Goal: Check status: Check status

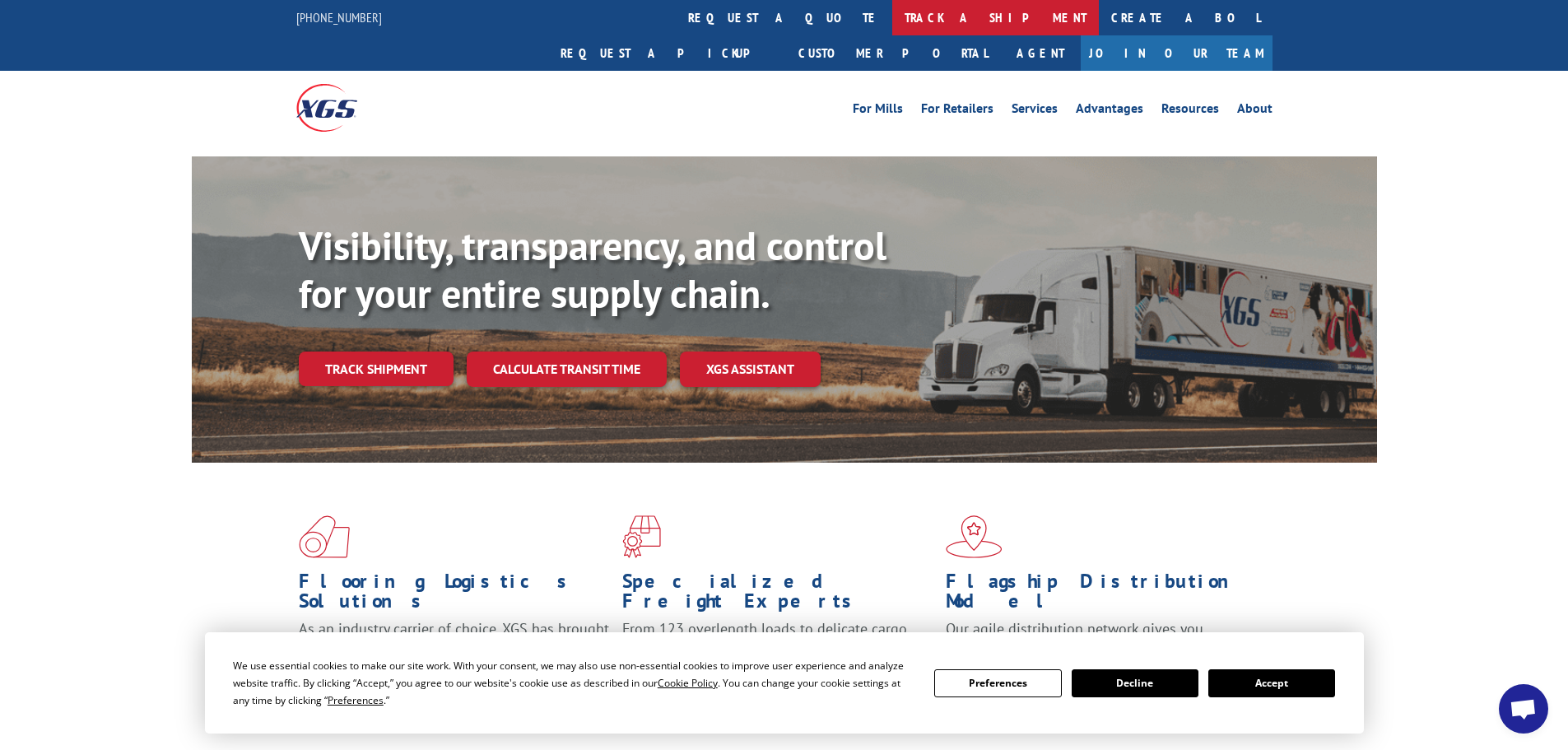
click at [892, 18] on link "track a shipment" at bounding box center [995, 18] width 207 height 36
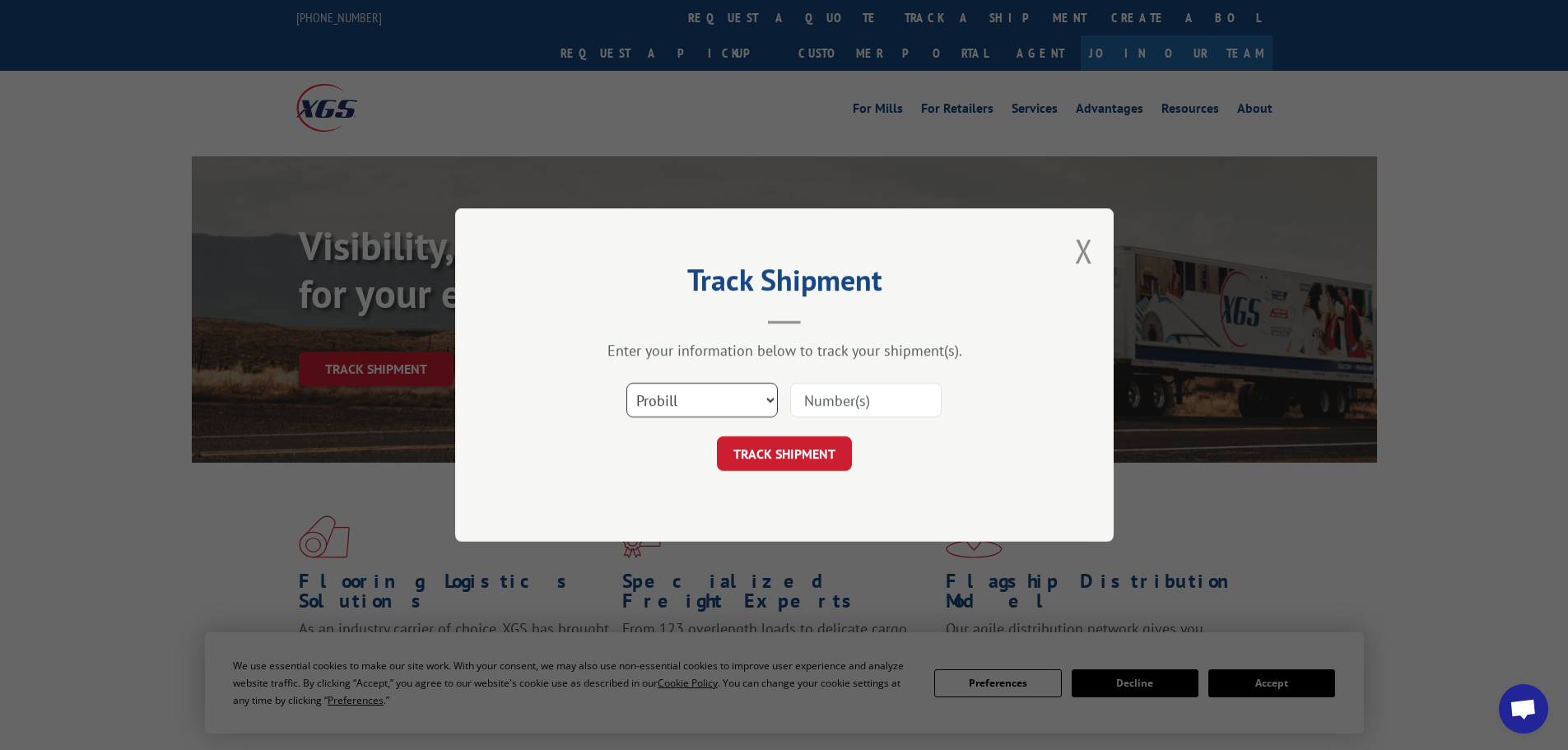
click at [729, 397] on select "Select category... Probill BOL PO" at bounding box center [702, 399] width 151 height 35
select select "po"
click at [626, 382] on select "Select category... Probill BOL PO" at bounding box center [702, 399] width 151 height 35
click at [847, 420] on div "Select category... Probill BOL PO" at bounding box center [784, 400] width 494 height 54
click at [863, 396] on input at bounding box center [866, 399] width 151 height 35
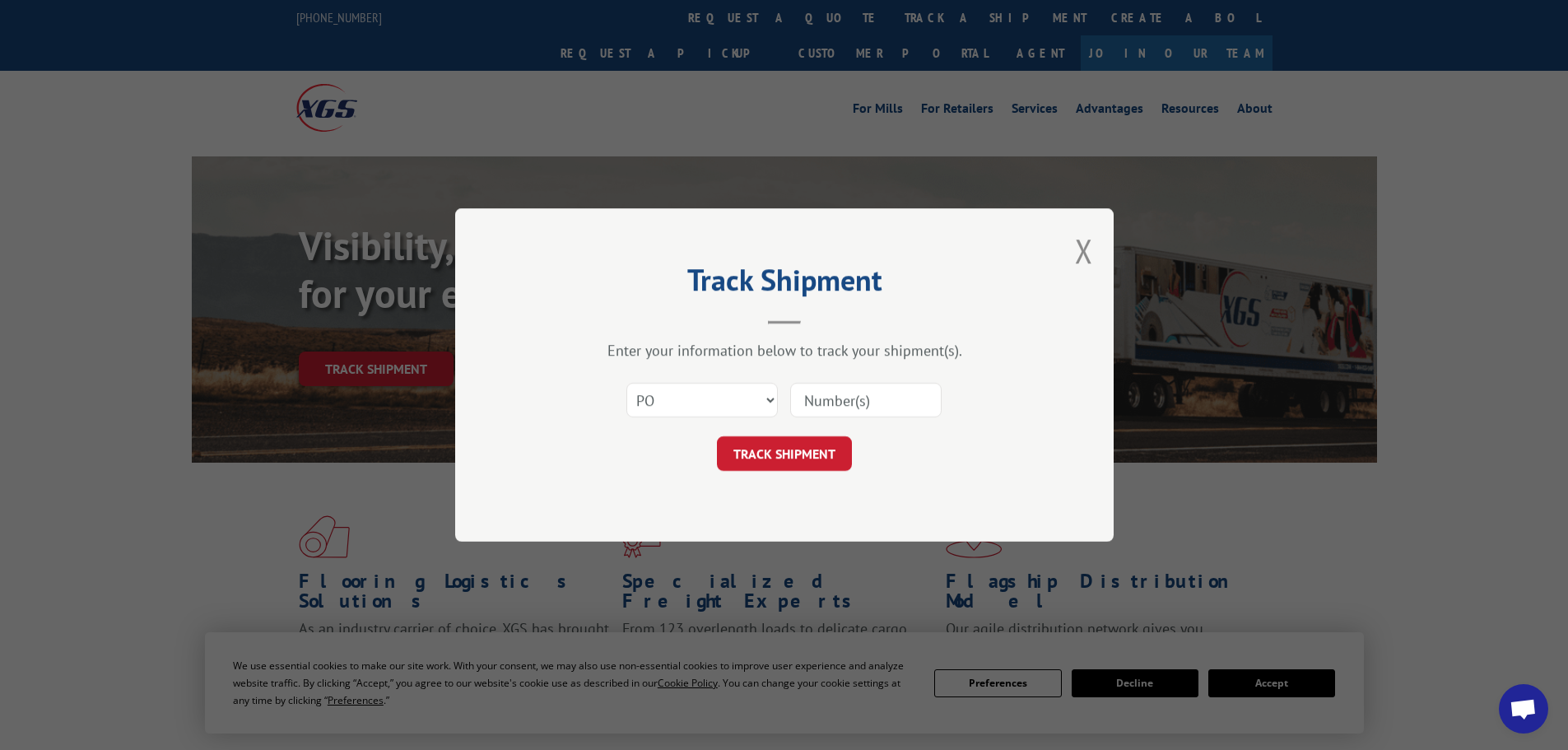
paste input "17450149"
type input "17450149"
click at [763, 458] on button "TRACK SHIPMENT" at bounding box center [784, 454] width 135 height 35
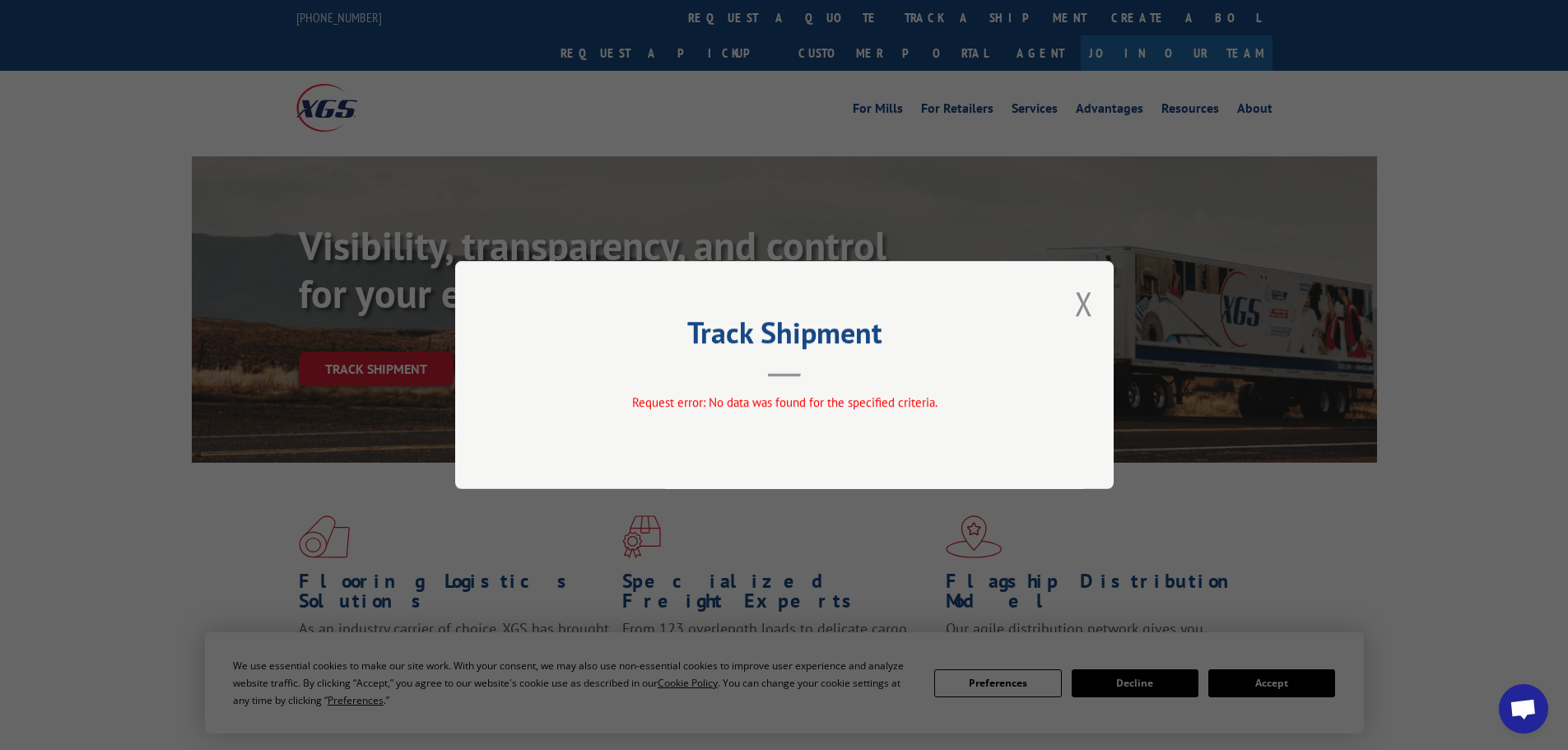
click at [1100, 290] on div "Track Shipment Request error: No data was found for the specified criteria." at bounding box center [784, 375] width 658 height 228
click at [1085, 294] on button "Close modal" at bounding box center [1084, 303] width 18 height 44
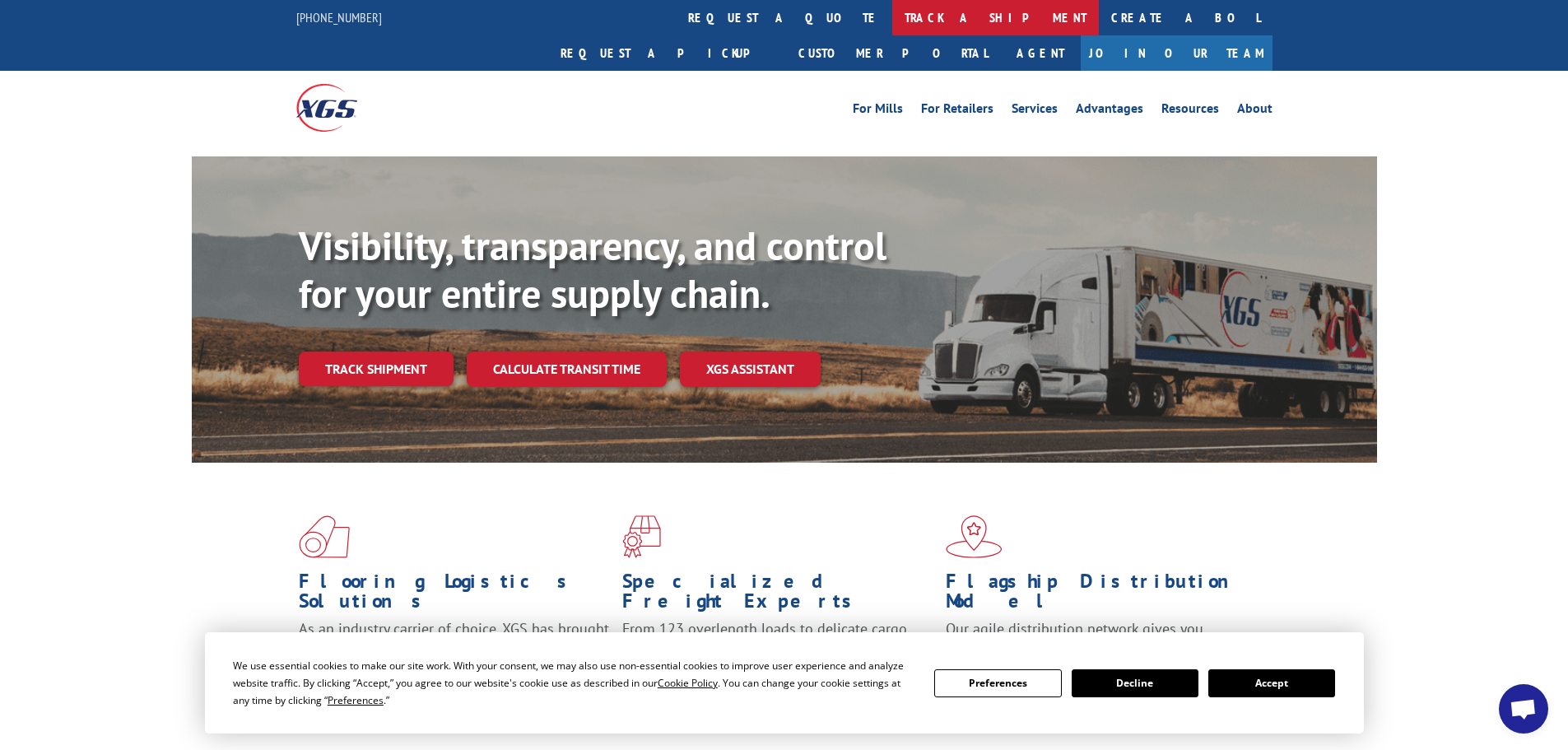
click at [892, 19] on link "track a shipment" at bounding box center [995, 18] width 207 height 36
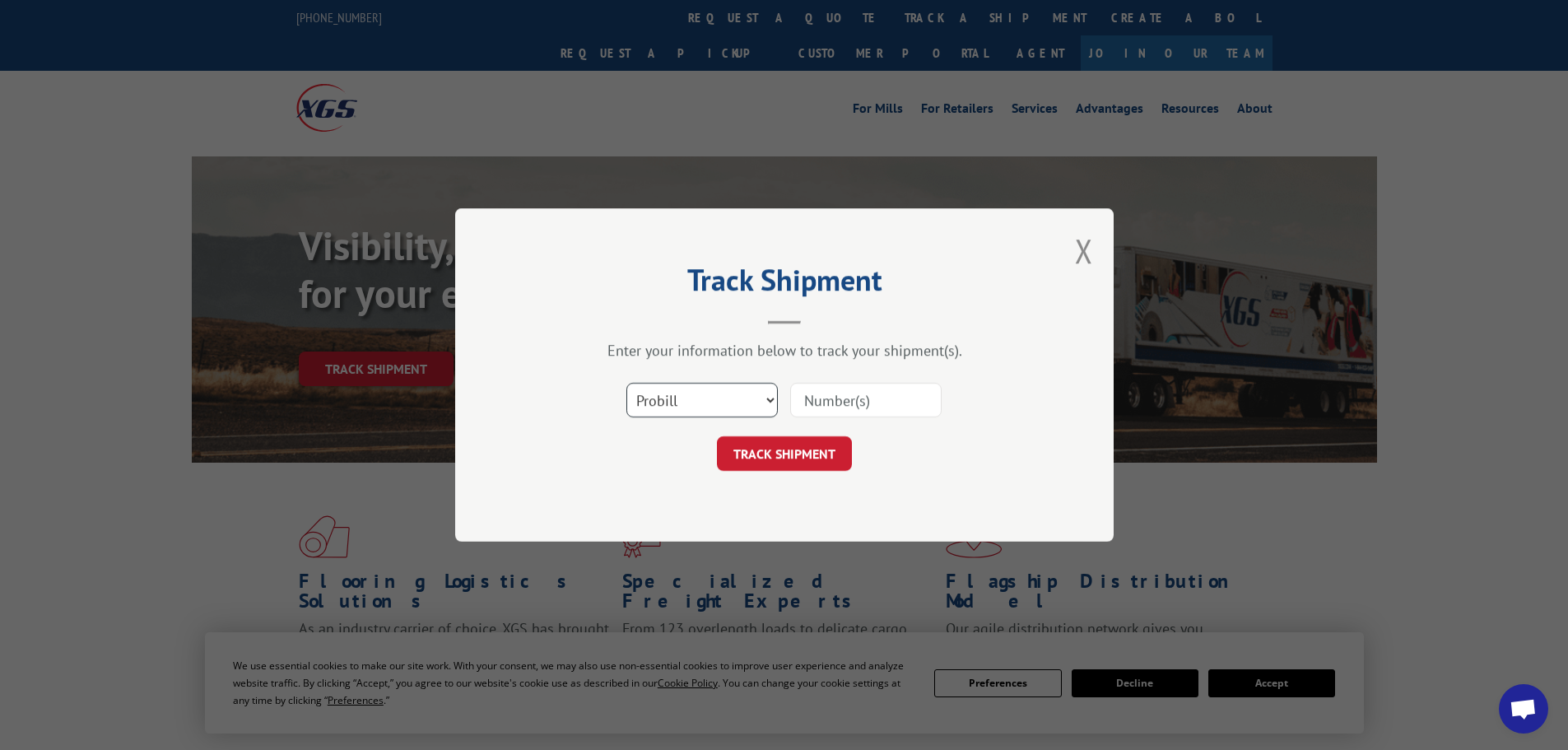
click at [712, 402] on select "Select category... Probill BOL PO" at bounding box center [702, 399] width 151 height 35
click at [831, 376] on div "Select category... Probill BOL PO" at bounding box center [784, 400] width 494 height 54
click at [831, 383] on input at bounding box center [866, 399] width 151 height 35
paste input "17450149"
type input "17450149"
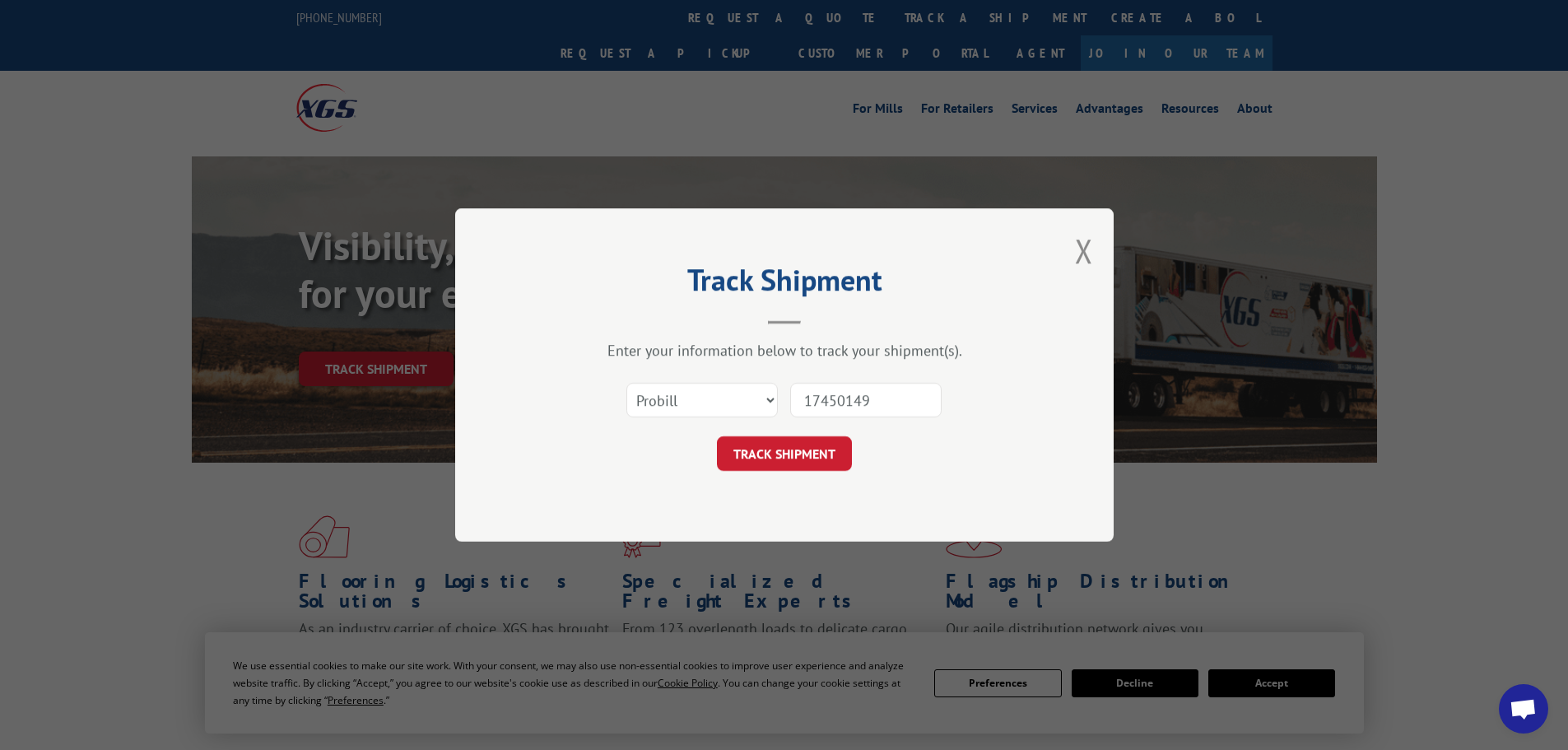
click at [856, 440] on div "TRACK SHIPMENT" at bounding box center [784, 454] width 494 height 35
click at [842, 444] on button "TRACK SHIPMENT" at bounding box center [784, 454] width 135 height 35
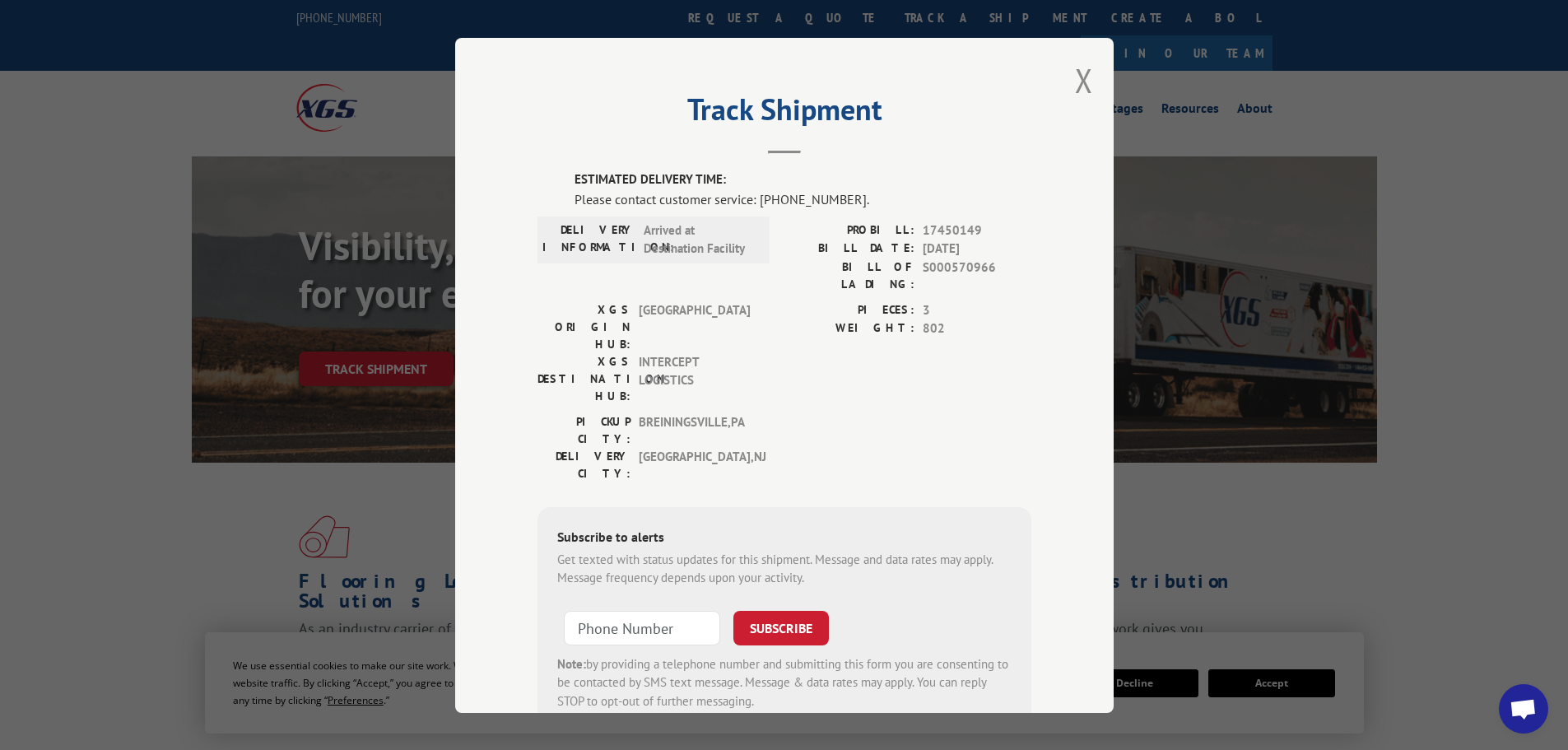
click at [639, 412] on span "[GEOGRAPHIC_DATA] , [GEOGRAPHIC_DATA]" at bounding box center [694, 429] width 111 height 35
drag, startPoint x: 628, startPoint y: 247, endPoint x: 837, endPoint y: 246, distance: 209.0
click at [837, 246] on div "DELIVERY INFORMATION: Arrived at Destination Facility PROBILL: 17450149 BILL DA…" at bounding box center [784, 260] width 494 height 79
click at [792, 270] on label "BILL OF LADING:" at bounding box center [849, 275] width 130 height 35
drag, startPoint x: 632, startPoint y: 312, endPoint x: 706, endPoint y: 310, distance: 74.0
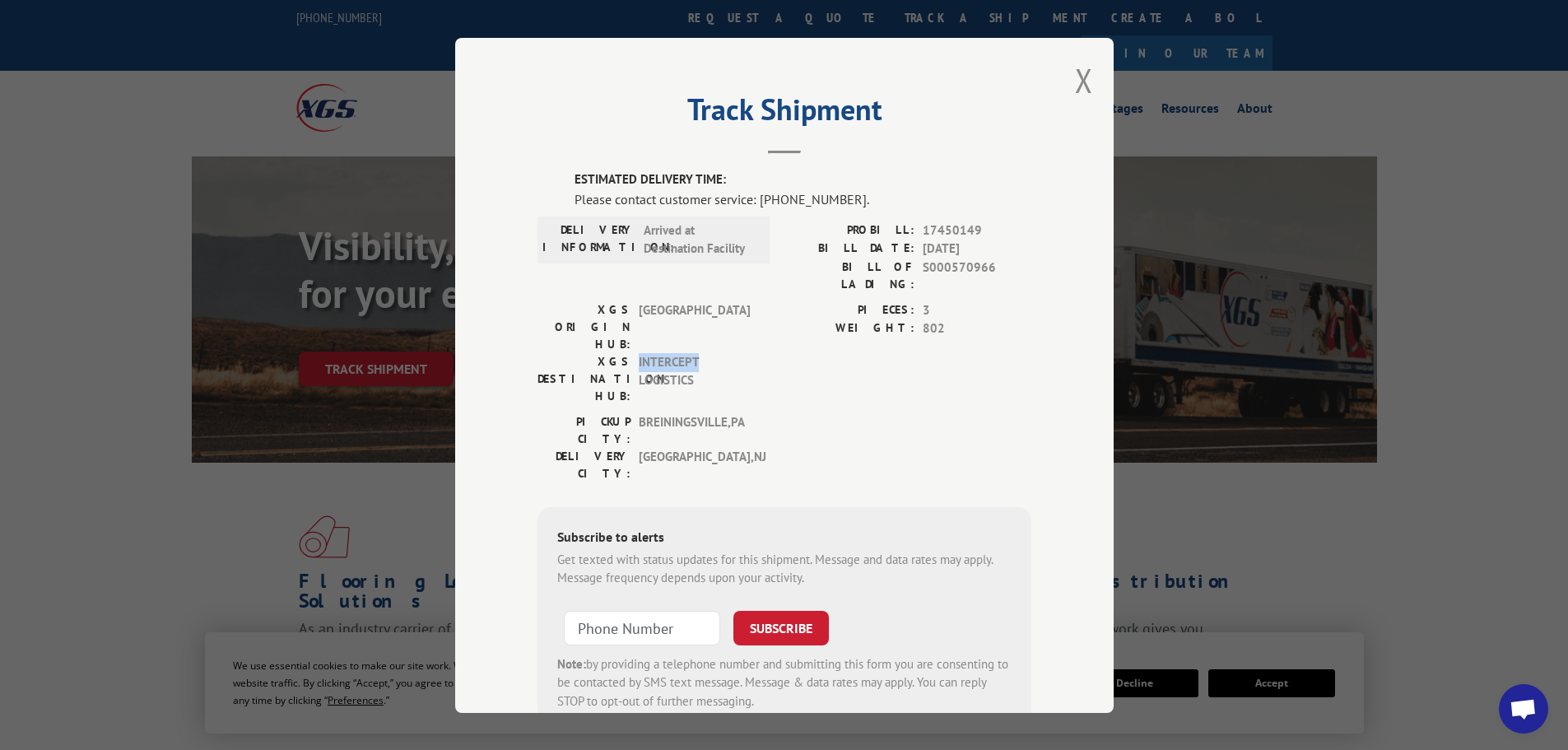
click at [706, 353] on span "INTERCEPT LOGISTICS" at bounding box center [694, 378] width 111 height 51
click at [788, 300] on label "PIECES:" at bounding box center [849, 310] width 130 height 19
click at [629, 610] on input "+1 (___) ___-____" at bounding box center [641, 627] width 156 height 35
type input "[PHONE_NUMBER]"
click at [733, 610] on button "SUBSCRIBE" at bounding box center [781, 627] width 95 height 35
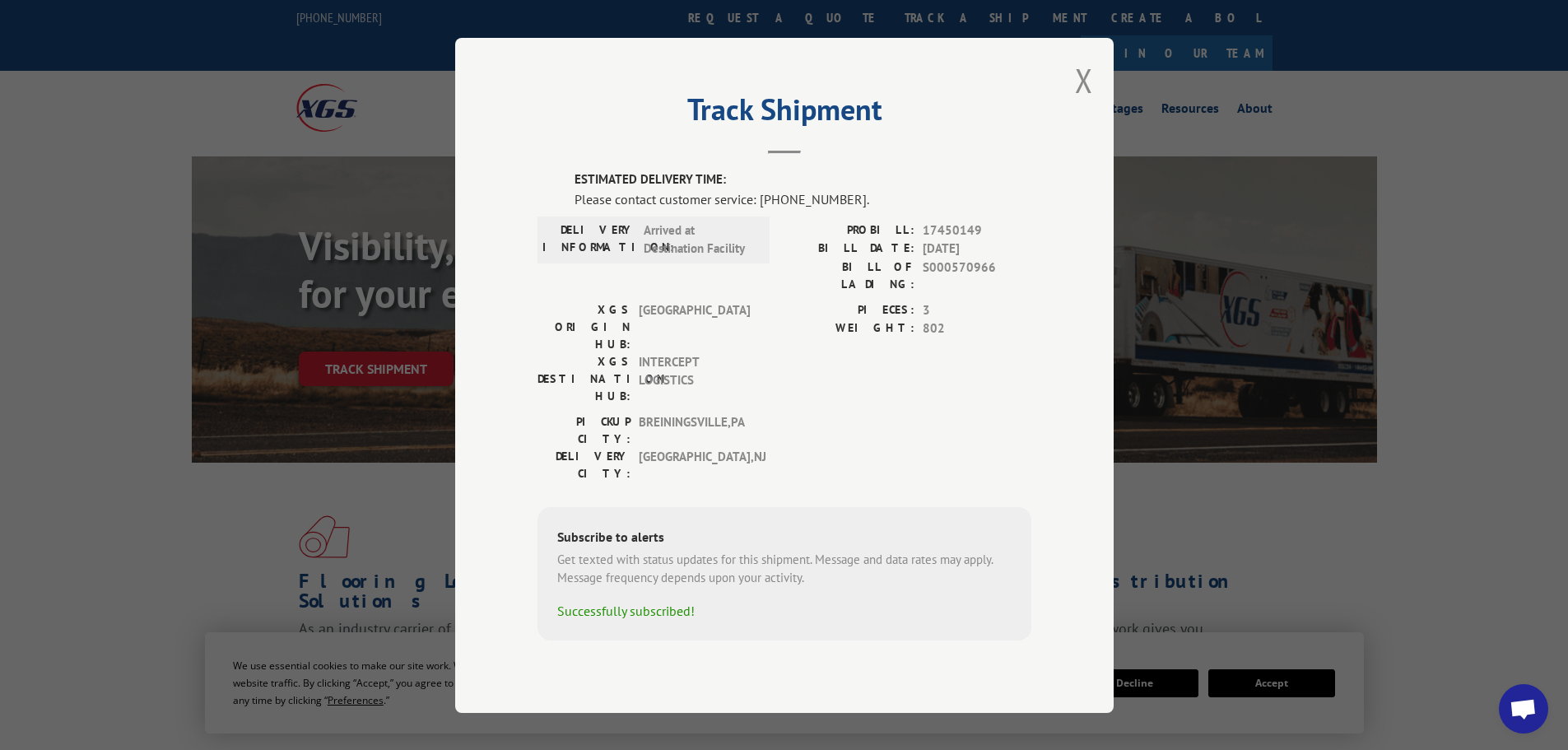
drag, startPoint x: 1087, startPoint y: 107, endPoint x: 1086, endPoint y: 92, distance: 15.0
click at [1086, 92] on button "Close modal" at bounding box center [1084, 80] width 18 height 44
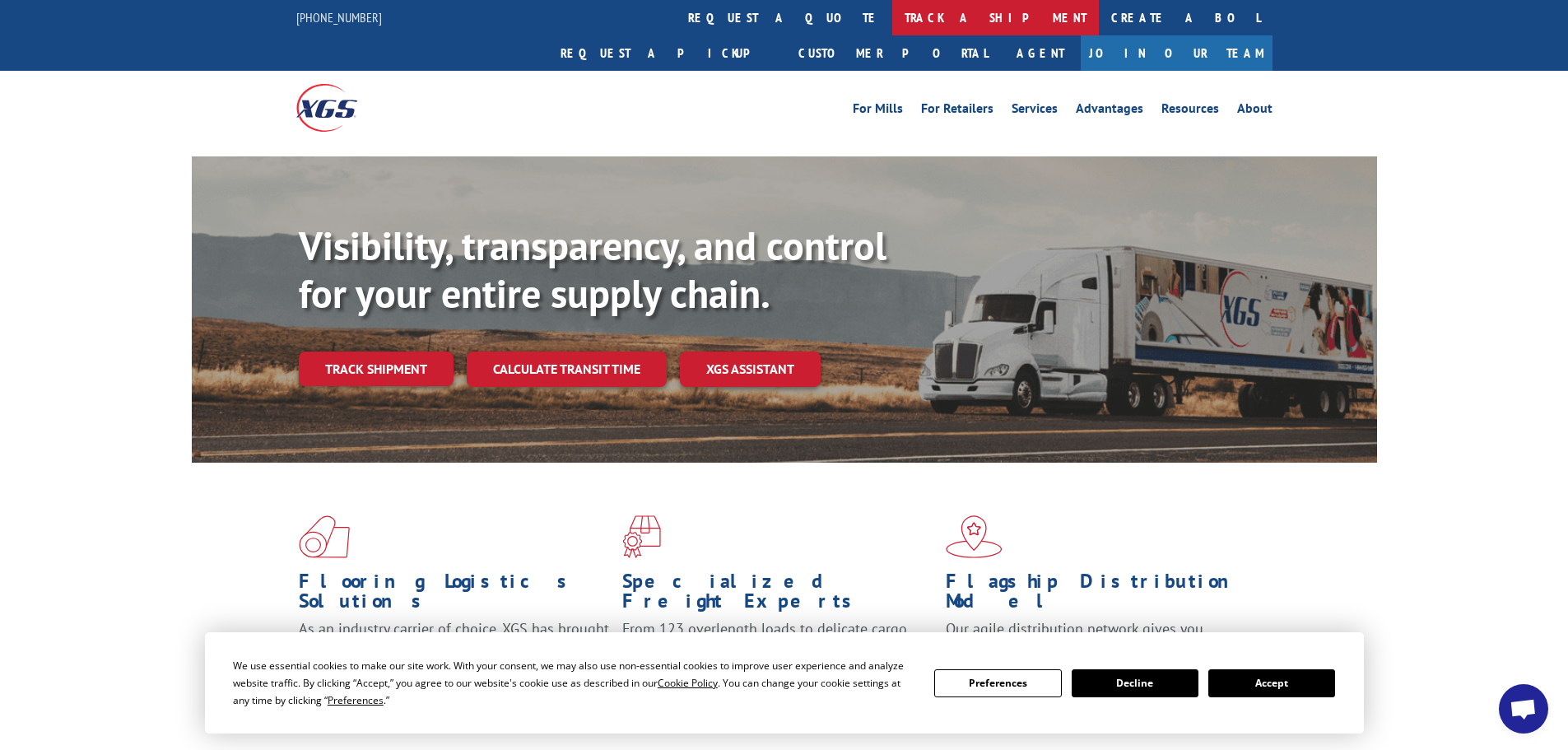
click at [892, 8] on link "track a shipment" at bounding box center [995, 18] width 207 height 36
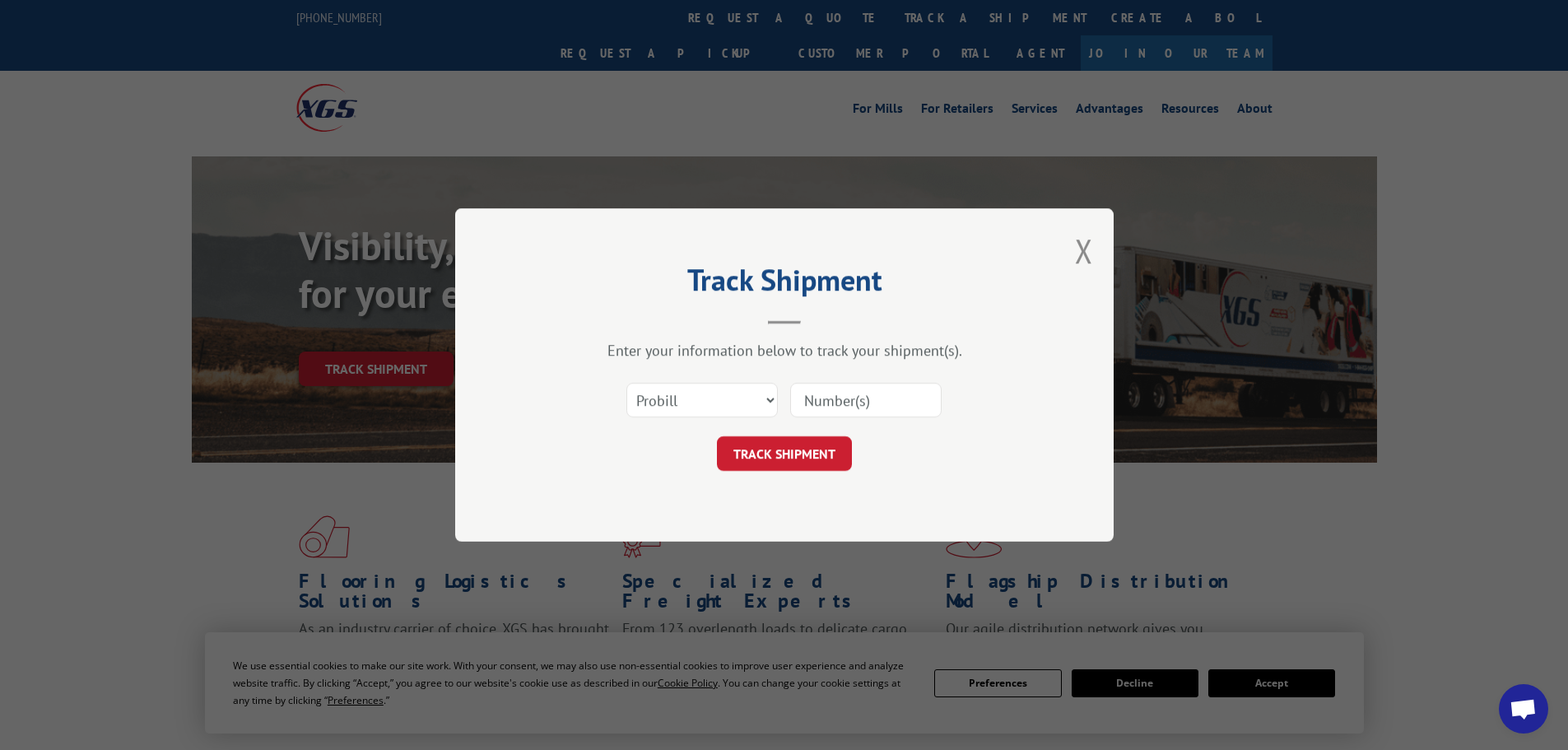
click at [820, 399] on input at bounding box center [866, 399] width 151 height 35
paste input "17450149"
type input "17450149"
click at [828, 453] on button "TRACK SHIPMENT" at bounding box center [784, 454] width 135 height 35
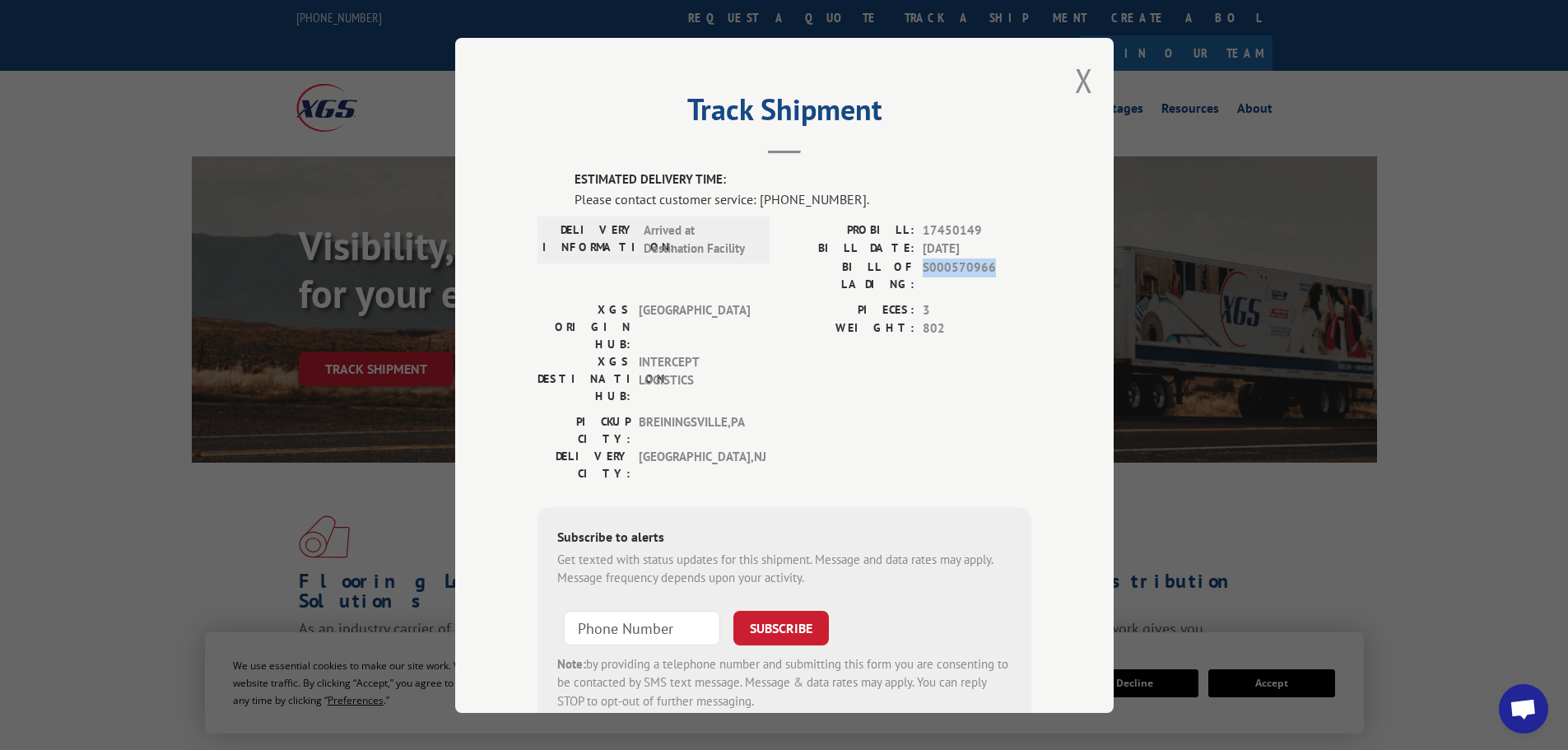
drag, startPoint x: 911, startPoint y: 268, endPoint x: 1076, endPoint y: 268, distance: 165.0
click at [1076, 268] on div "Track Shipment ESTIMATED DELIVERY TIME: Please contact customer service: [PHONE…" at bounding box center [784, 376] width 658 height 675
drag, startPoint x: 750, startPoint y: 219, endPoint x: 947, endPoint y: 135, distance: 214.2
click at [947, 135] on header "Track Shipment" at bounding box center [784, 126] width 494 height 56
